Goal: Information Seeking & Learning: Find specific fact

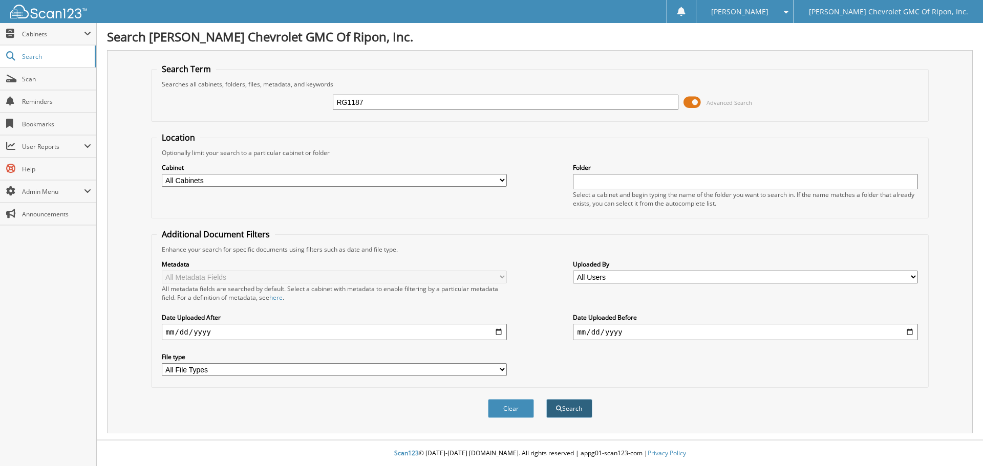
type input "RG1187"
click at [568, 411] on button "Search" at bounding box center [569, 408] width 46 height 19
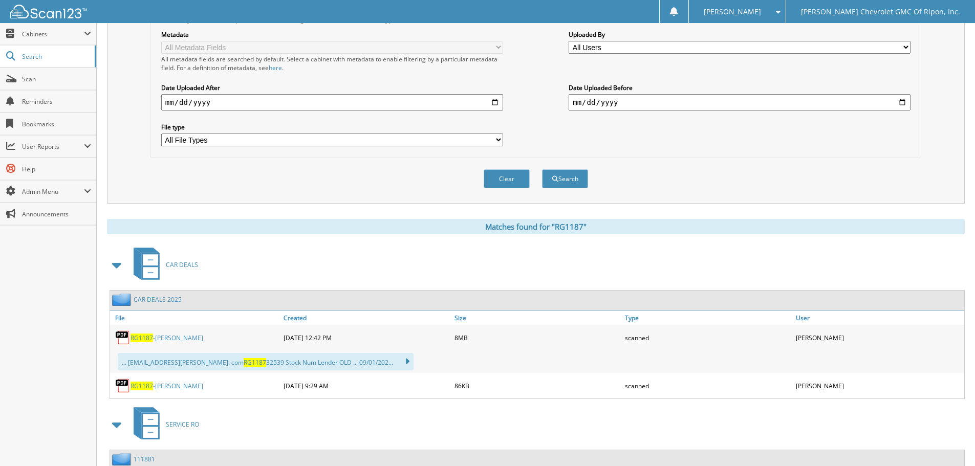
scroll to position [256, 0]
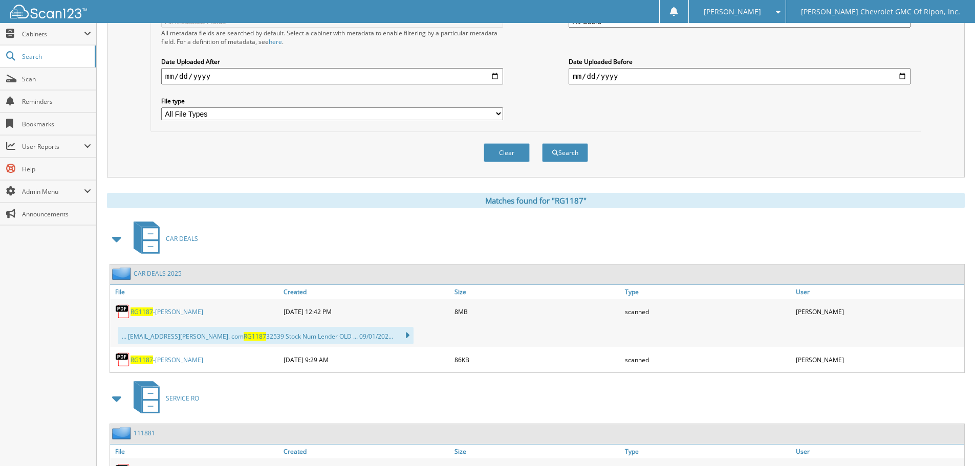
click at [144, 314] on span "RG1187" at bounding box center [142, 312] width 23 height 9
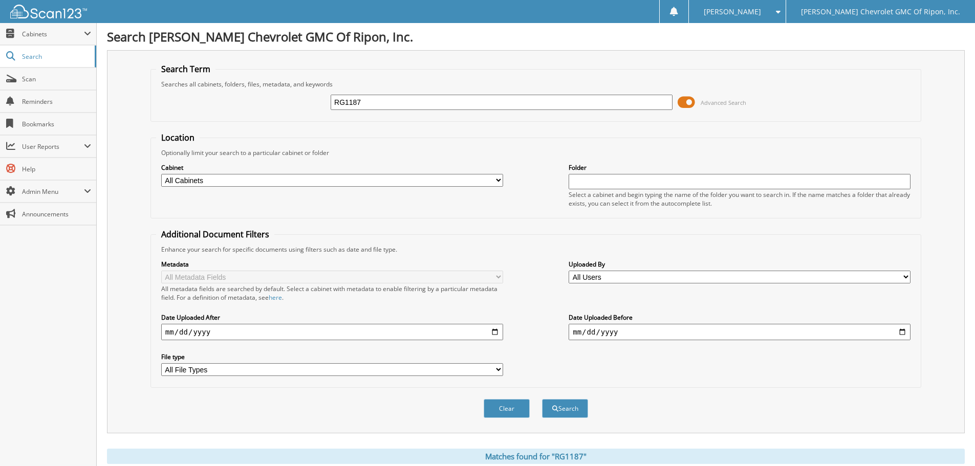
click at [406, 103] on input "RG1187" at bounding box center [502, 102] width 342 height 15
type input "RG1052A"
click at [567, 413] on button "Search" at bounding box center [565, 408] width 46 height 19
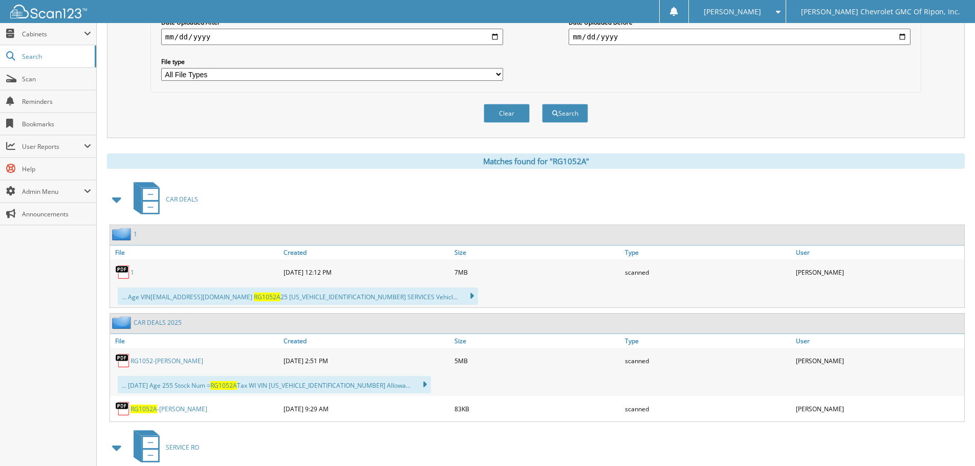
scroll to position [307, 0]
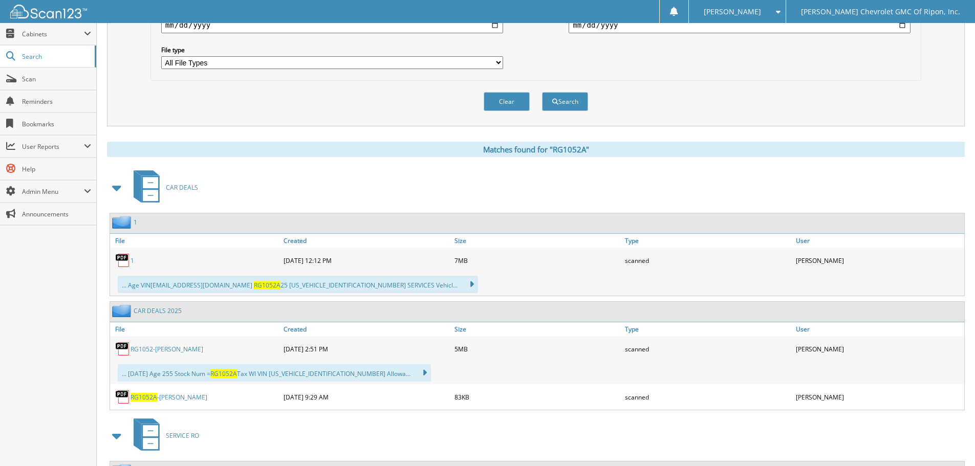
click at [169, 397] on link "RG1052A -MILLS, CARLIE" at bounding box center [169, 397] width 77 height 9
click at [134, 261] on link "1" at bounding box center [133, 260] width 4 height 9
click at [132, 261] on link "1" at bounding box center [133, 260] width 4 height 9
click at [124, 241] on link "File" at bounding box center [195, 241] width 171 height 14
click at [135, 226] on link "1" at bounding box center [136, 222] width 4 height 9
